Goal: Task Accomplishment & Management: Complete application form

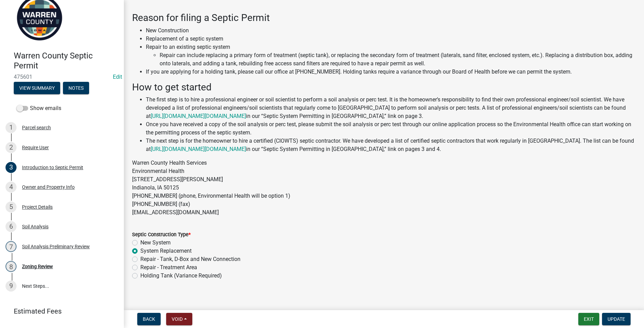
scroll to position [32, 0]
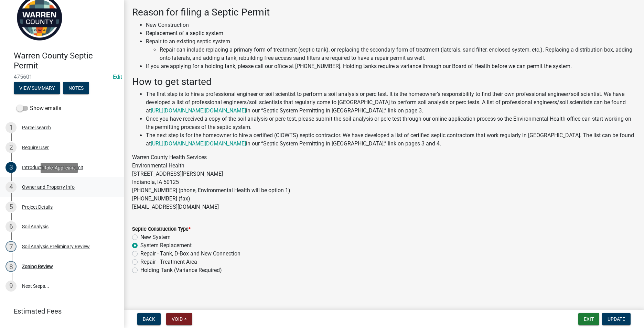
click at [47, 186] on div "Owner and Property Info" at bounding box center [48, 187] width 53 height 5
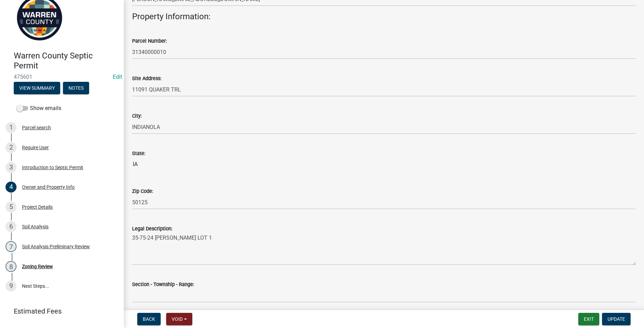
scroll to position [371, 0]
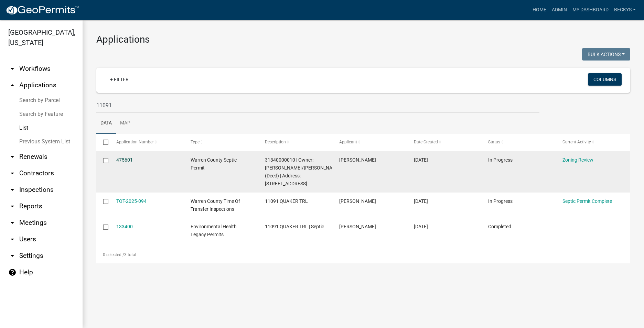
click at [119, 158] on link "475601" at bounding box center [124, 160] width 17 height 6
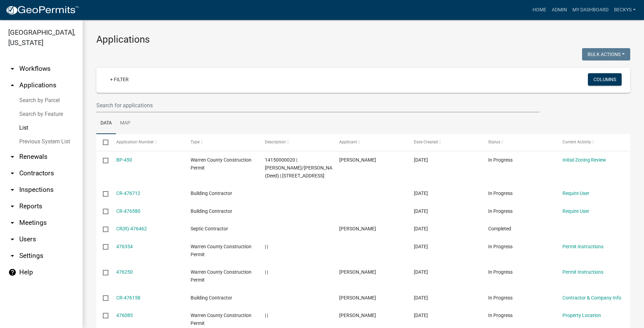
click at [26, 121] on link "List" at bounding box center [41, 128] width 83 height 14
click at [97, 107] on input "text" at bounding box center [317, 105] width 443 height 14
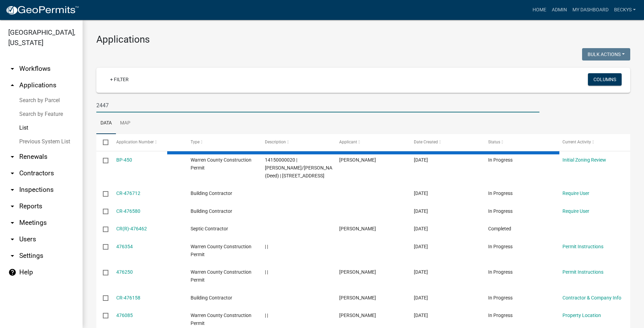
type input "2447"
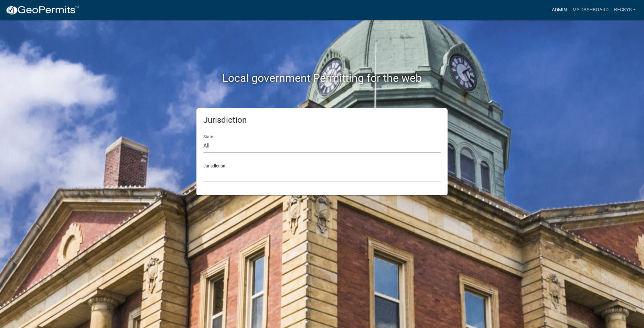
click at [557, 11] on link "Admin" at bounding box center [559, 9] width 21 height 13
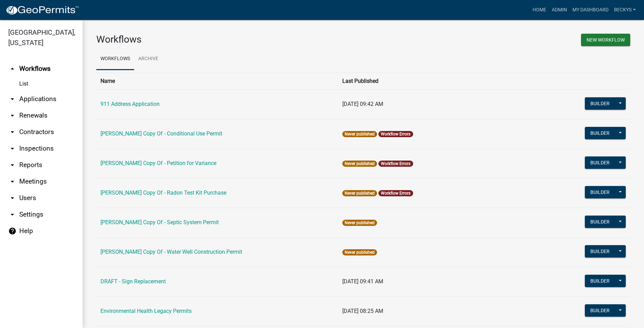
click at [42, 92] on link "arrow_drop_down Applications" at bounding box center [41, 99] width 83 height 17
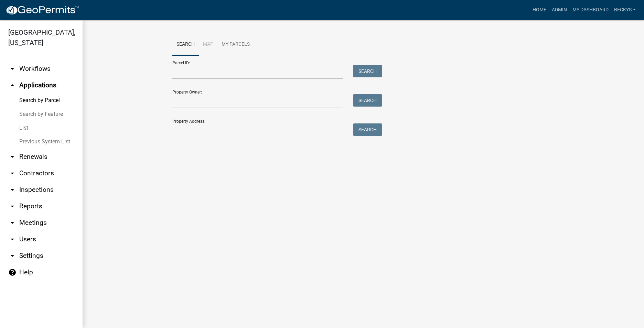
click at [26, 121] on link "List" at bounding box center [41, 128] width 83 height 14
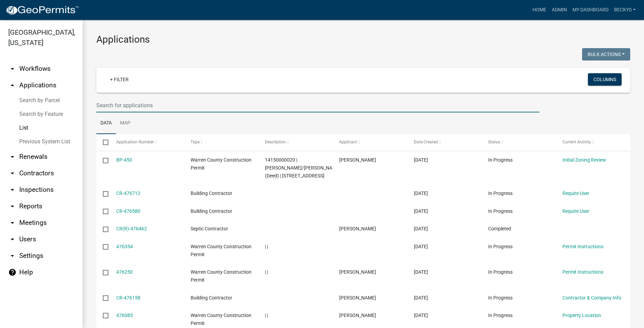
click at [109, 107] on input "text" at bounding box center [317, 105] width 443 height 14
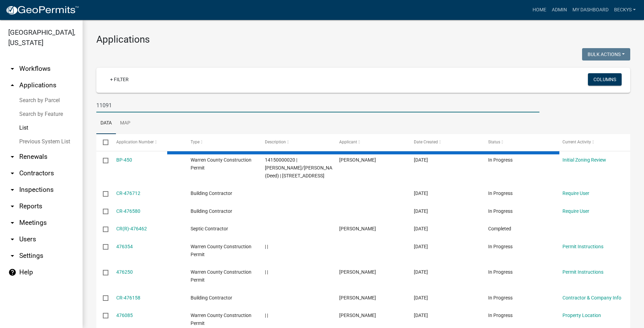
type input "11091"
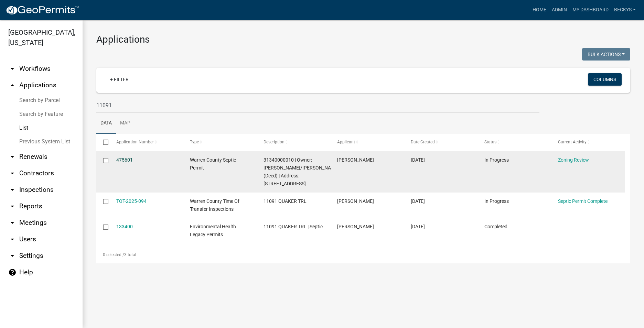
click at [122, 157] on link "475601" at bounding box center [124, 160] width 17 height 6
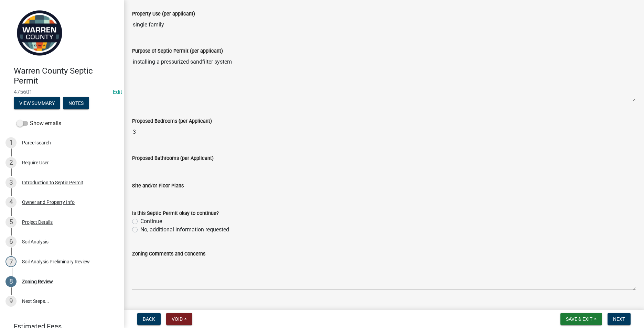
scroll to position [187, 0]
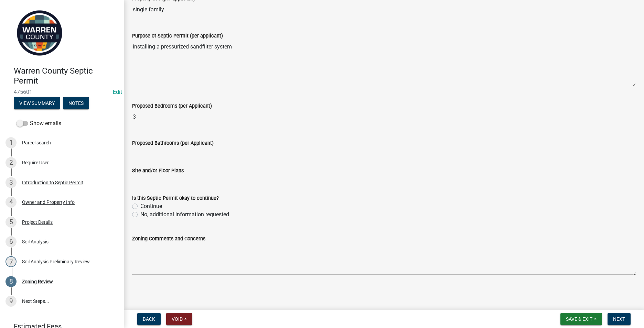
click at [140, 206] on label "Continue" at bounding box center [151, 206] width 22 height 8
click at [140, 206] on input "Continue" at bounding box center [142, 204] width 4 height 4
radio input "true"
click at [622, 319] on span "Next" at bounding box center [619, 319] width 12 height 6
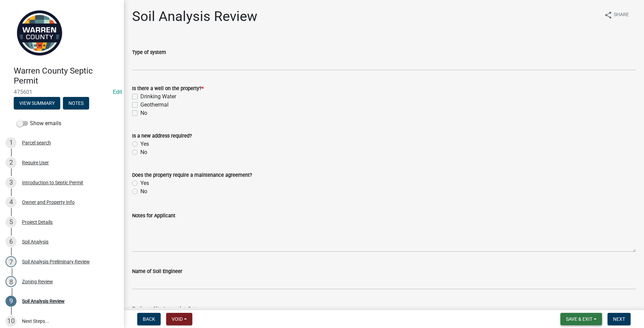
click at [585, 321] on span "Save & Exit" at bounding box center [579, 319] width 26 height 6
click at [553, 286] on button "Save" at bounding box center [574, 284] width 55 height 17
click at [44, 202] on div "Owner and Property Info" at bounding box center [48, 202] width 53 height 5
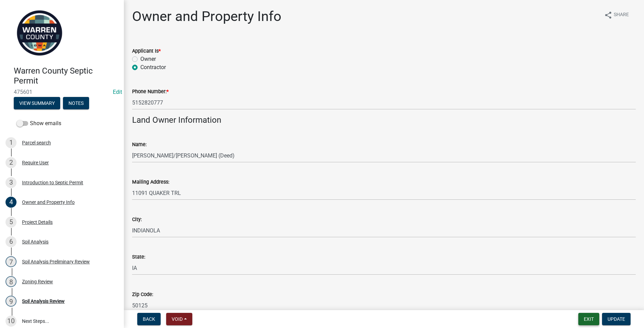
click at [593, 316] on button "Exit" at bounding box center [588, 319] width 21 height 12
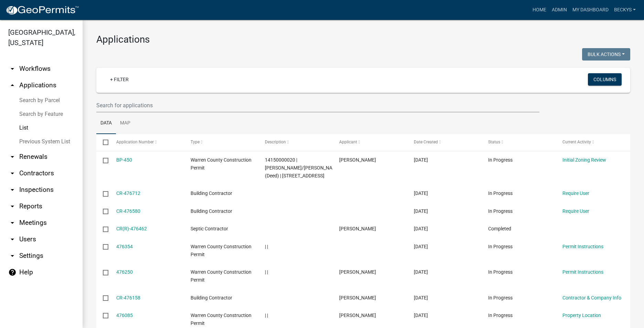
click at [31, 121] on link "List" at bounding box center [41, 128] width 83 height 14
click at [113, 106] on input "text" at bounding box center [317, 105] width 443 height 14
click at [107, 105] on input "text" at bounding box center [317, 105] width 443 height 14
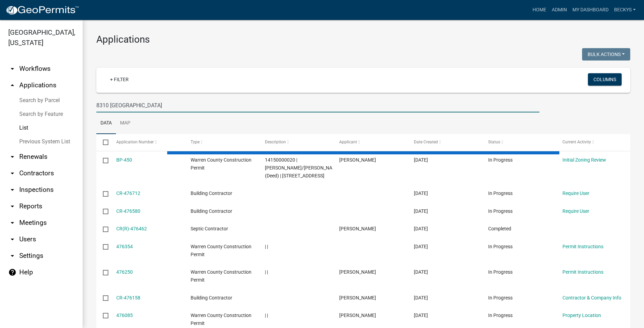
type input "8310 Boston"
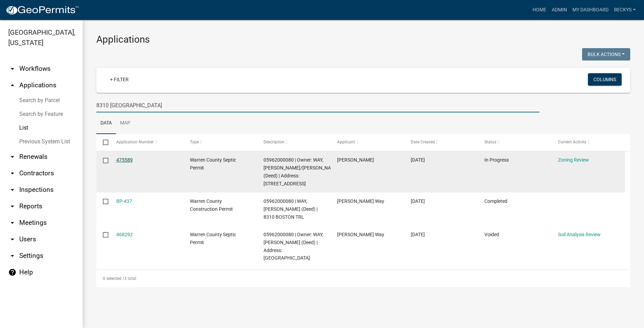
click at [118, 159] on link "475589" at bounding box center [124, 160] width 17 height 6
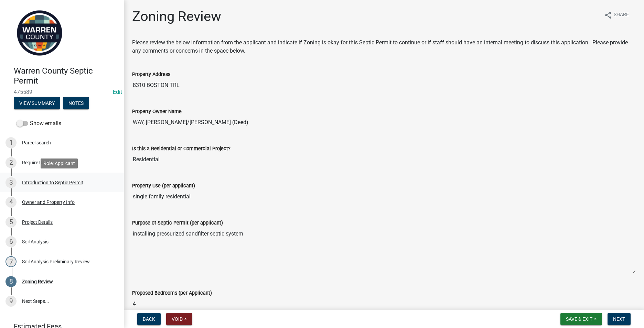
click at [63, 180] on div "Introduction to Septic Permit" at bounding box center [52, 182] width 61 height 5
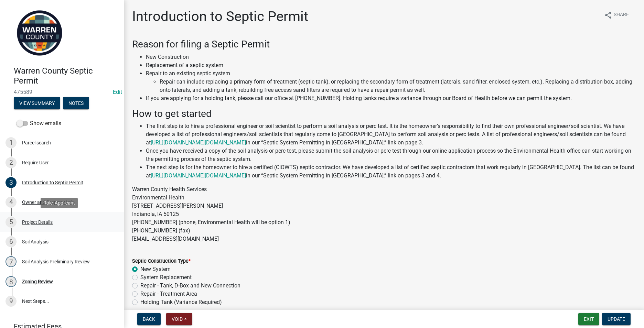
click at [35, 222] on div "Project Details" at bounding box center [37, 222] width 31 height 5
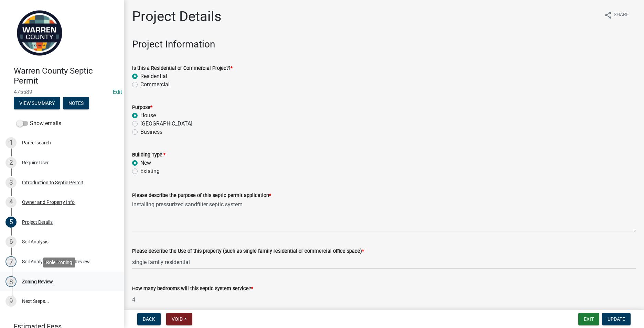
click at [33, 282] on div "Zoning Review" at bounding box center [37, 281] width 31 height 5
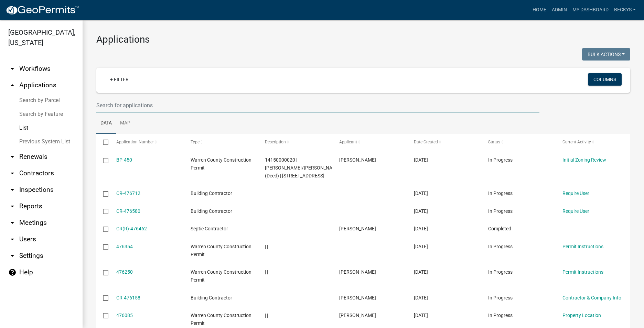
click at [107, 106] on input "text" at bounding box center [317, 105] width 443 height 14
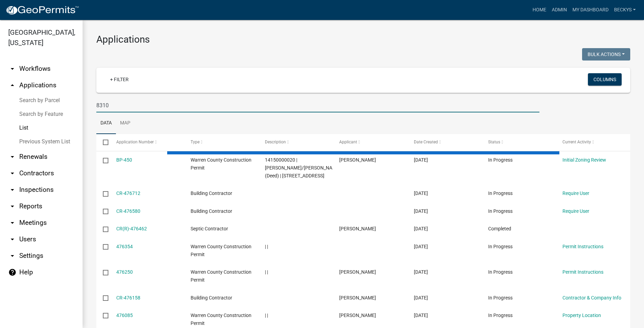
type input "8310"
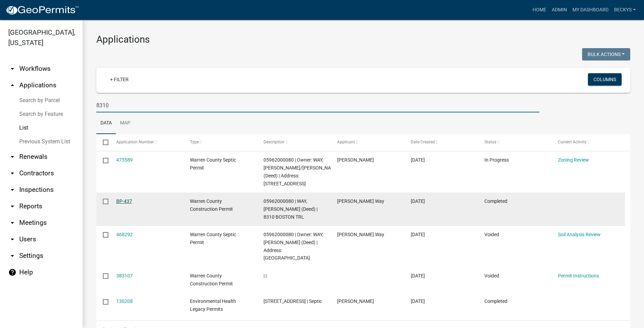
click at [128, 198] on link "BP-437" at bounding box center [124, 201] width 16 height 6
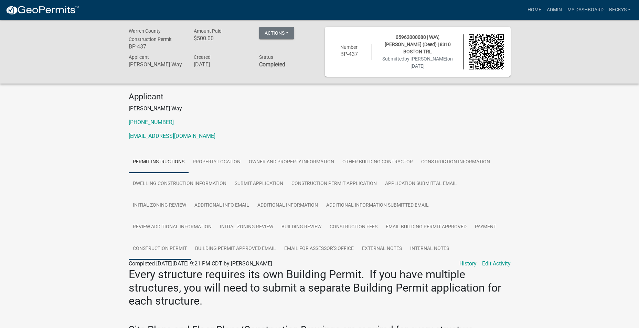
click at [169, 249] on link "Construction Permit" at bounding box center [160, 249] width 62 height 22
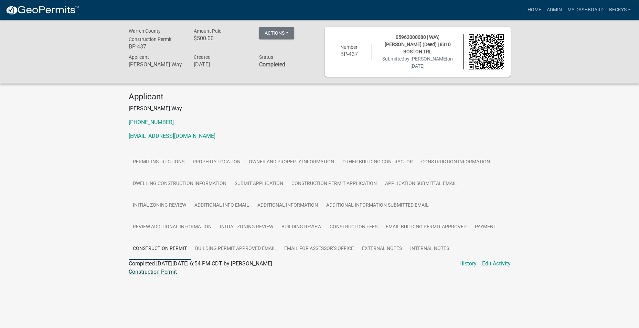
click at [175, 270] on link "Construction Permit" at bounding box center [153, 272] width 48 height 7
click at [553, 9] on link "Admin" at bounding box center [554, 9] width 21 height 13
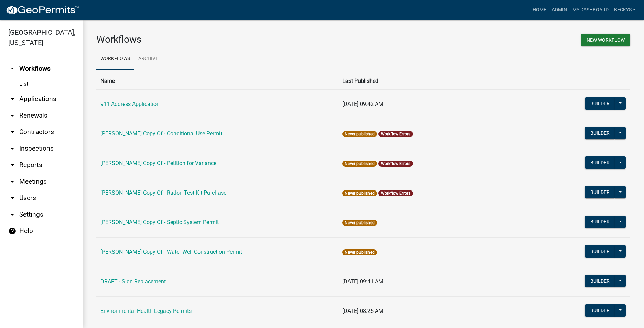
click at [32, 91] on link "arrow_drop_down Applications" at bounding box center [41, 99] width 83 height 17
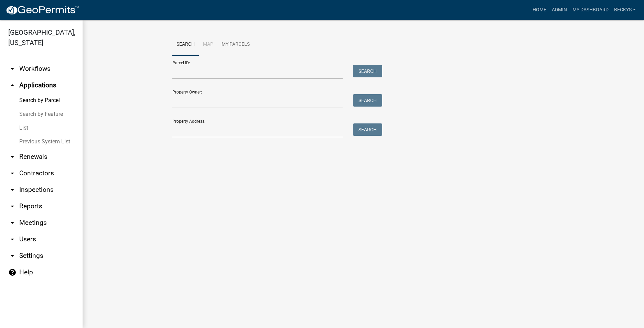
drag, startPoint x: 28, startPoint y: 116, endPoint x: 33, endPoint y: 116, distance: 4.8
click at [28, 121] on link "List" at bounding box center [41, 128] width 83 height 14
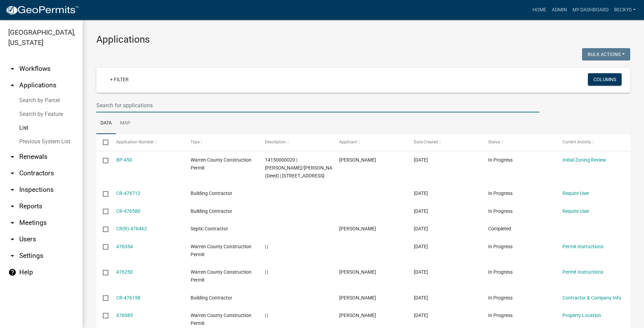
click at [110, 104] on input "text" at bounding box center [317, 105] width 443 height 14
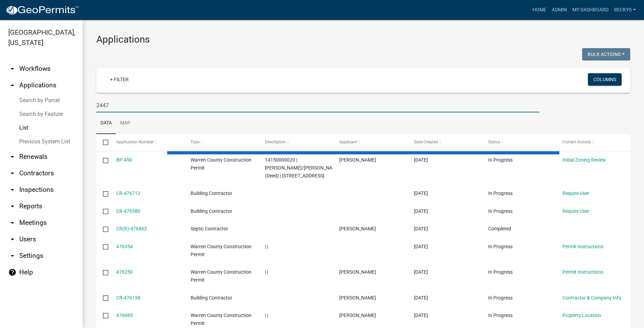
type input "2447"
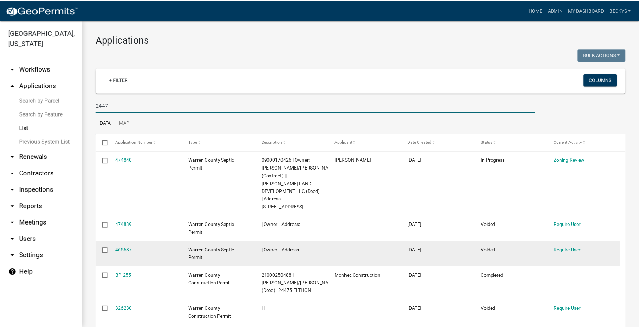
scroll to position [34, 0]
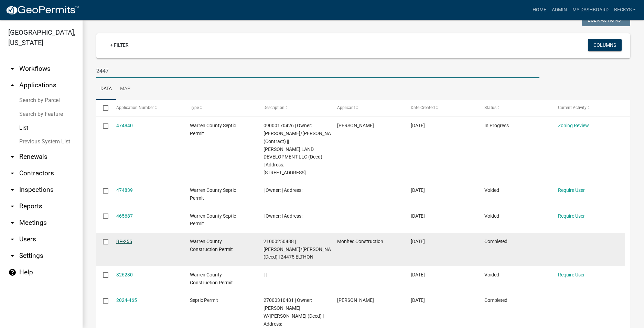
click at [124, 239] on link "BP-255" at bounding box center [124, 242] width 16 height 6
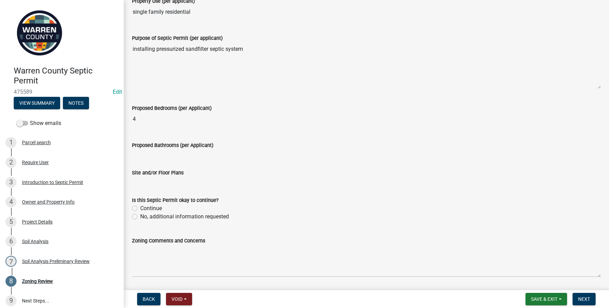
scroll to position [206, 0]
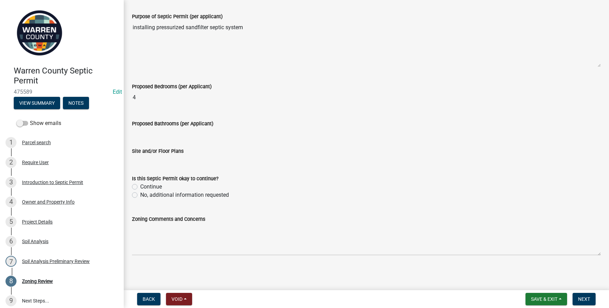
click at [140, 188] on label "Continue" at bounding box center [151, 187] width 22 height 8
click at [140, 187] on input "Continue" at bounding box center [142, 185] width 4 height 4
radio input "true"
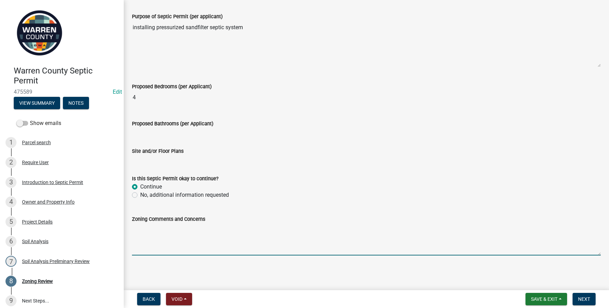
click at [141, 233] on textarea "Zoning Comments and Concerns" at bounding box center [366, 240] width 469 height 32
type textarea "A building permit was issued in August 2025."
click at [580, 299] on span "Next" at bounding box center [584, 300] width 12 height 6
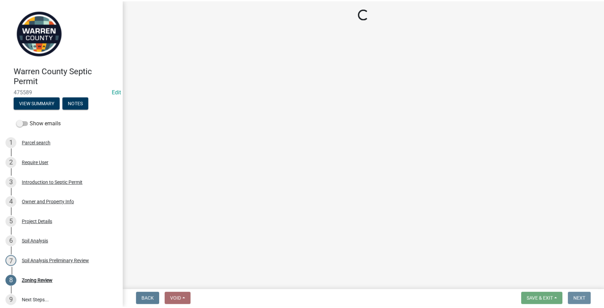
scroll to position [0, 0]
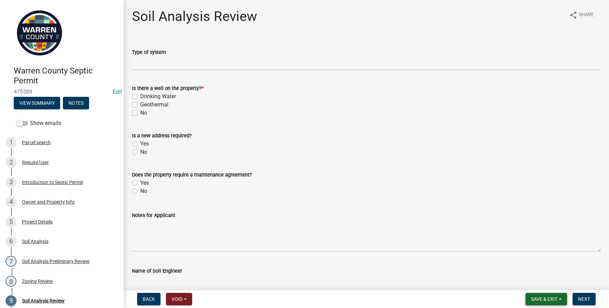
click at [534, 300] on span "Save & Exit" at bounding box center [544, 300] width 26 height 6
click at [529, 282] on button "Save & Exit" at bounding box center [539, 281] width 55 height 17
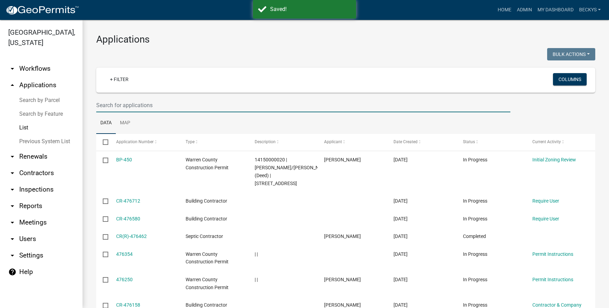
click at [106, 106] on input "text" at bounding box center [303, 105] width 414 height 14
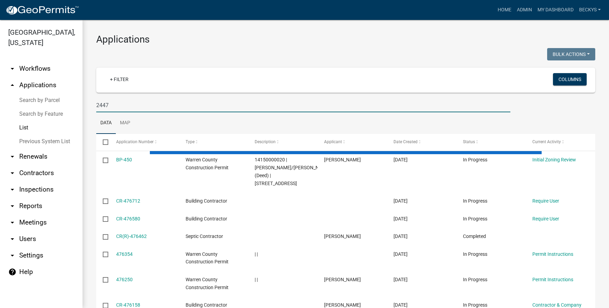
type input "2447"
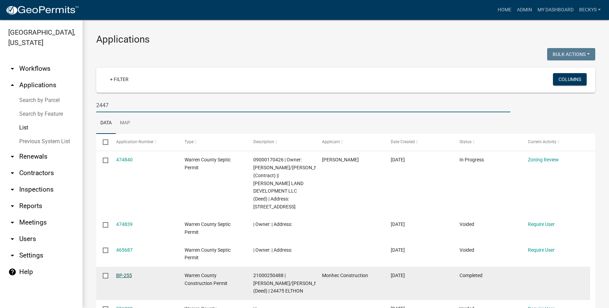
click at [125, 278] on link "BP-255" at bounding box center [124, 276] width 16 height 6
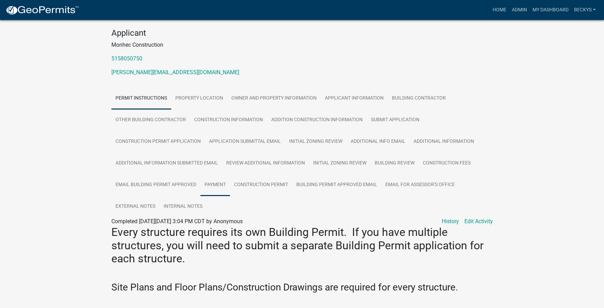
scroll to position [69, 0]
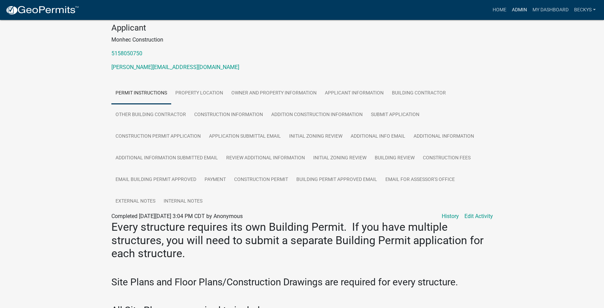
click at [518, 9] on link "Admin" at bounding box center [519, 9] width 21 height 13
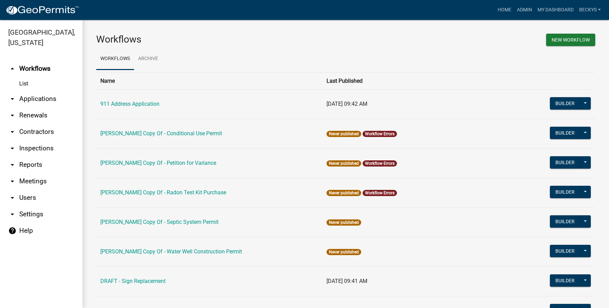
click at [45, 91] on link "arrow_drop_down Applications" at bounding box center [41, 99] width 83 height 17
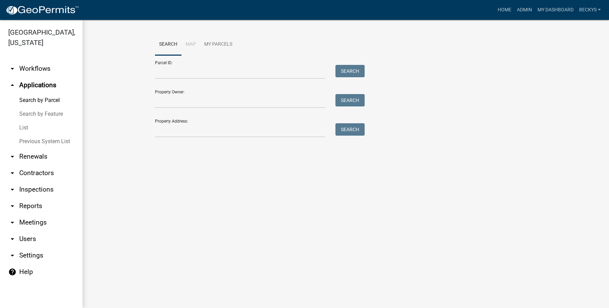
click at [31, 121] on link "List" at bounding box center [41, 128] width 83 height 14
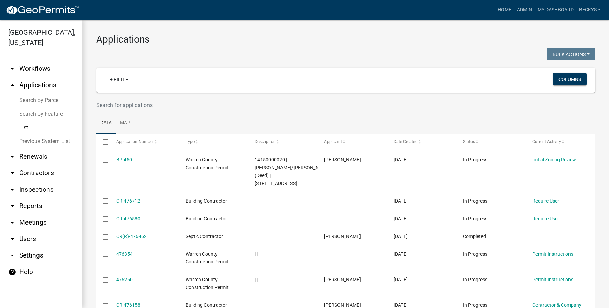
click at [102, 104] on input "text" at bounding box center [303, 105] width 414 height 14
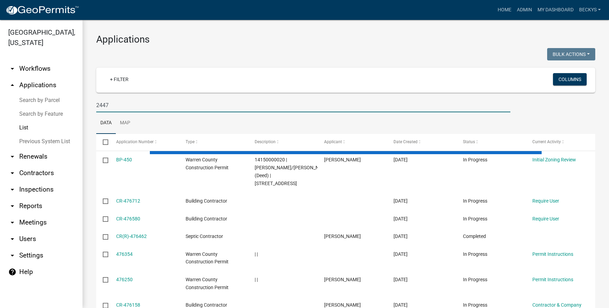
type input "2447"
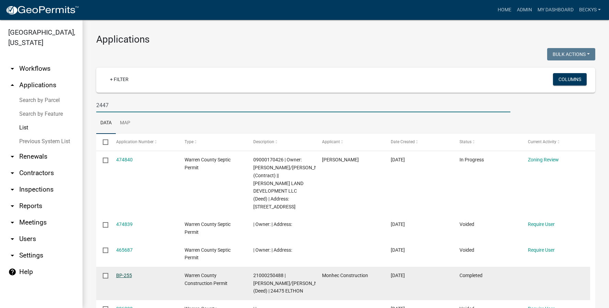
click at [126, 276] on link "BP-255" at bounding box center [124, 276] width 16 height 6
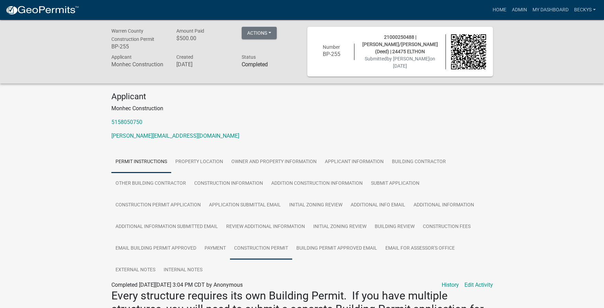
click at [281, 248] on link "Construction Permit" at bounding box center [261, 249] width 62 height 22
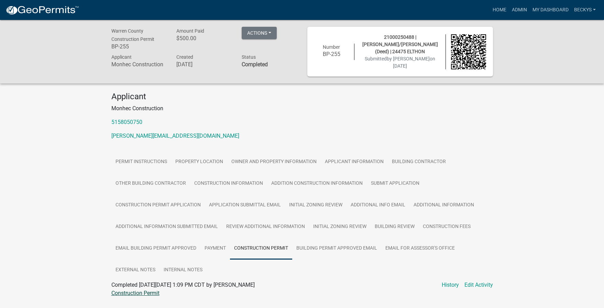
click at [144, 292] on link "Construction Permit" at bounding box center [135, 293] width 48 height 7
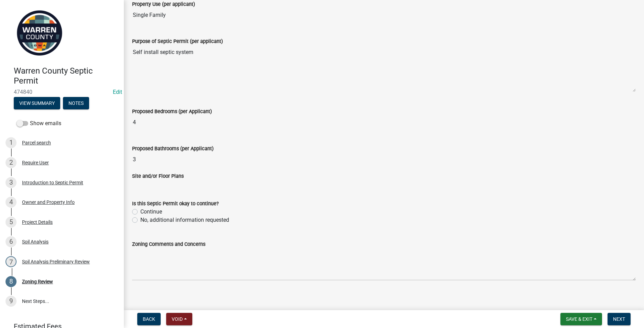
scroll to position [187, 0]
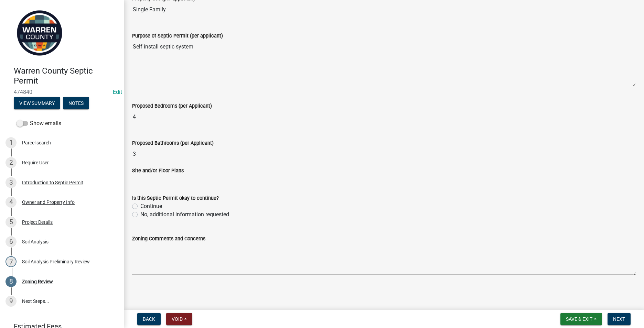
click at [140, 215] on label "No, additional information requested" at bounding box center [184, 214] width 89 height 8
click at [140, 215] on input "No, additional information requested" at bounding box center [142, 212] width 4 height 4
radio input "true"
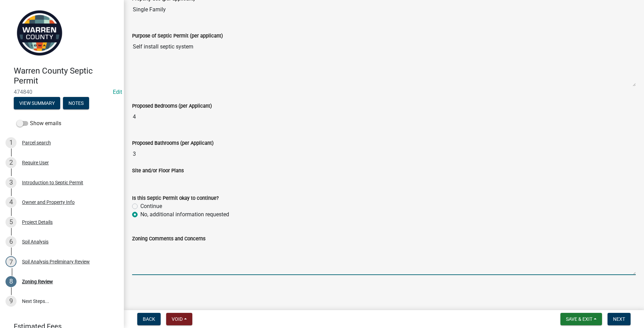
click at [137, 252] on textarea "Zoning Comments and Concerns" at bounding box center [383, 259] width 503 height 32
type textarea "A"
type textarea "The Zoning office has not received an application for a building permit."
click at [613, 320] on span "Next" at bounding box center [619, 319] width 12 height 6
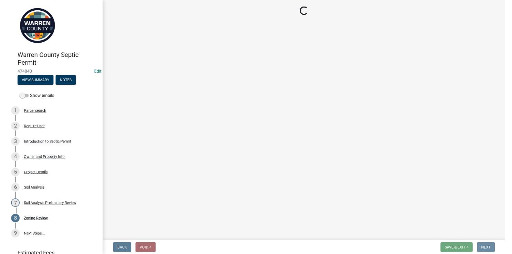
scroll to position [0, 0]
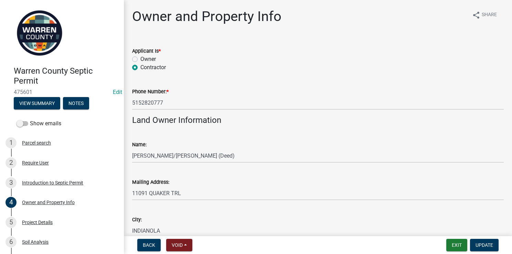
scroll to position [371, 0]
